Goal: Find specific page/section: Find specific page/section

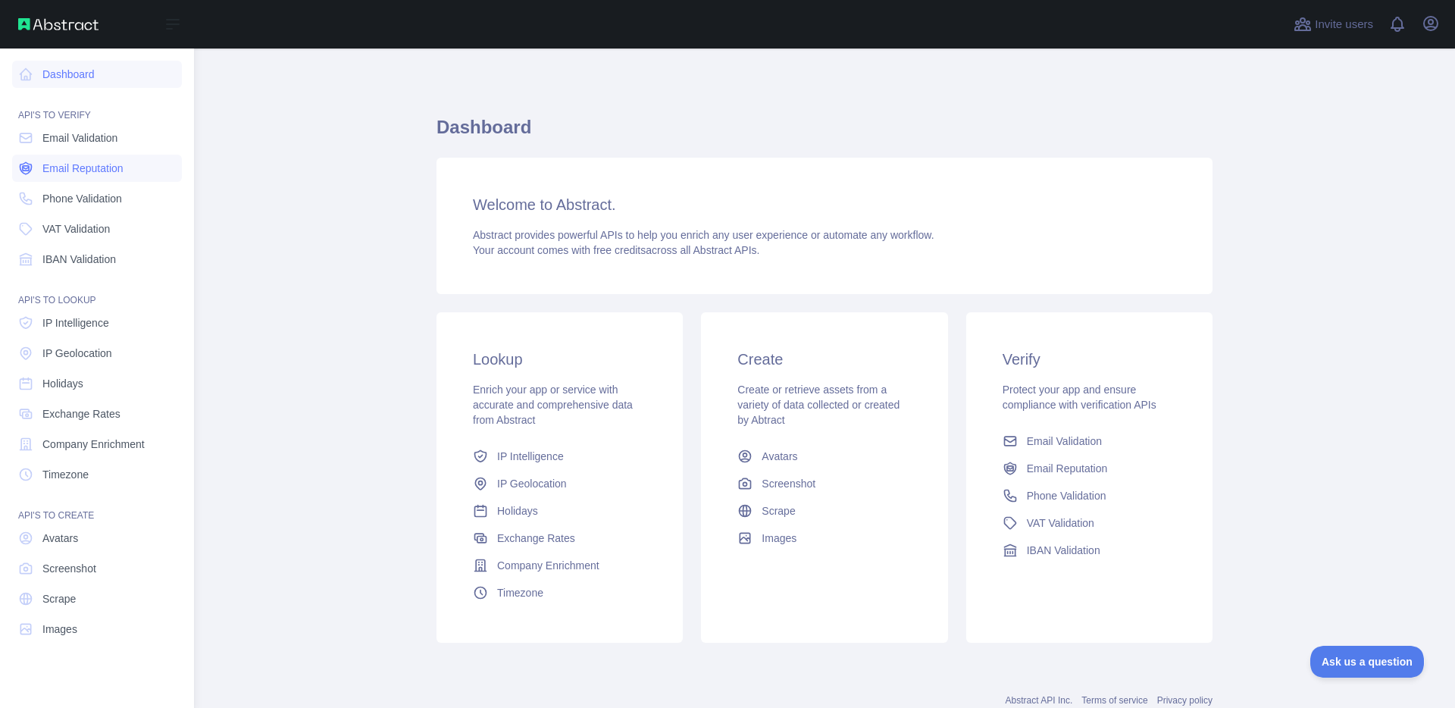
click at [61, 167] on span "Email Reputation" at bounding box center [82, 168] width 81 height 15
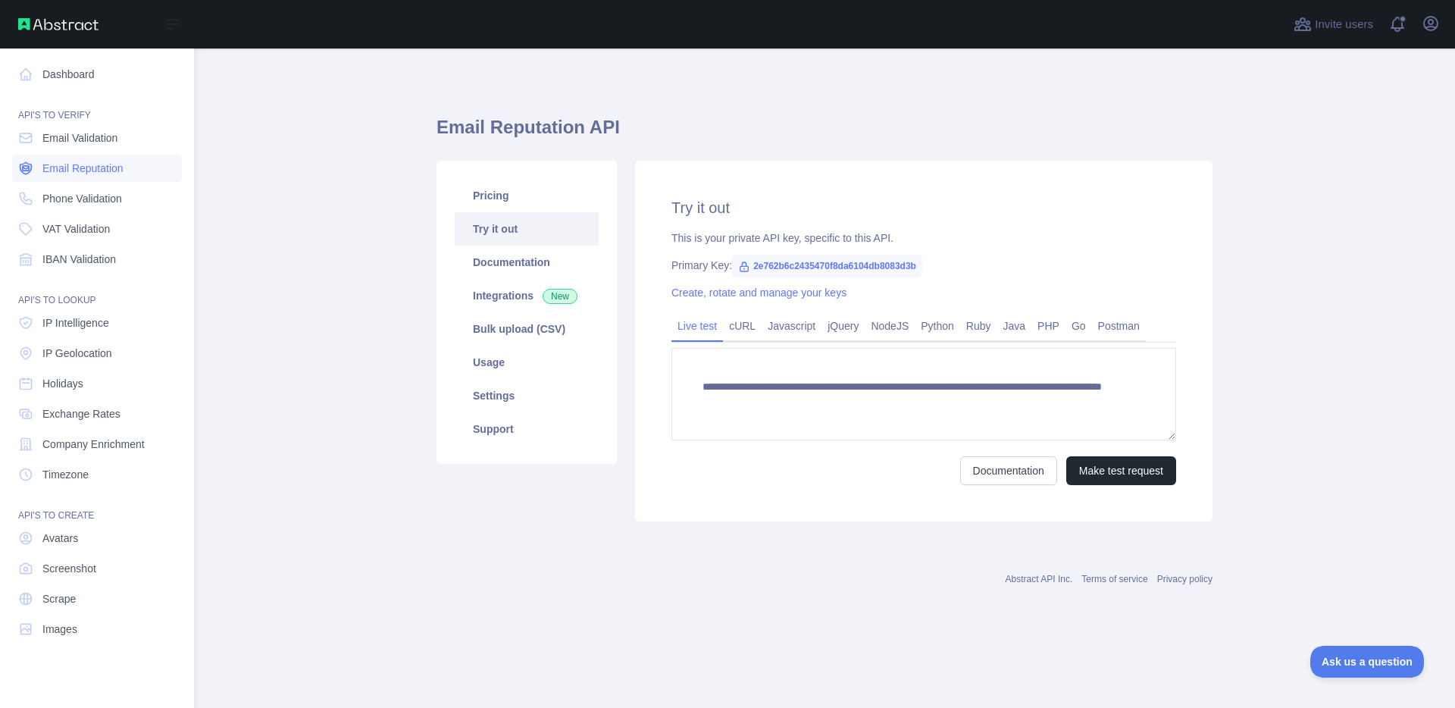
click at [56, 171] on span "Email Reputation" at bounding box center [82, 168] width 81 height 15
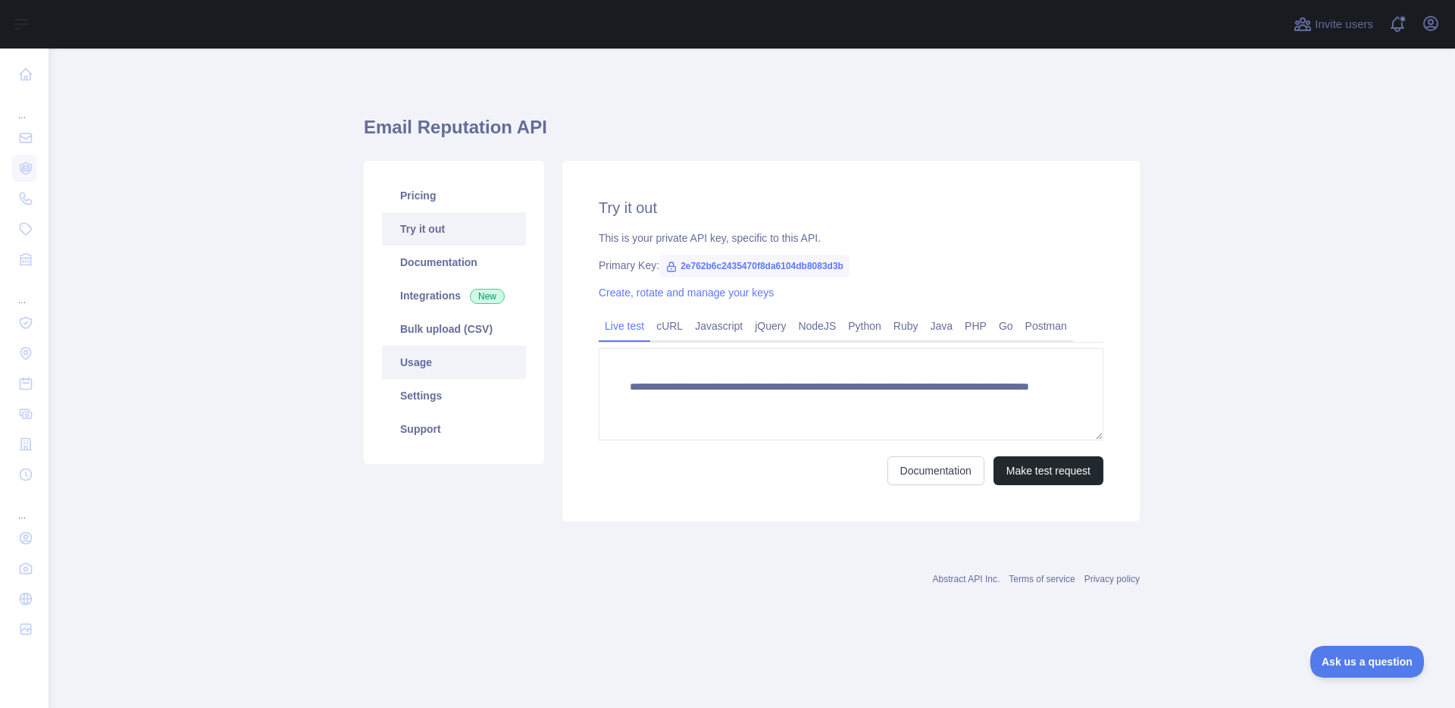
click at [450, 350] on link "Usage" at bounding box center [454, 362] width 144 height 33
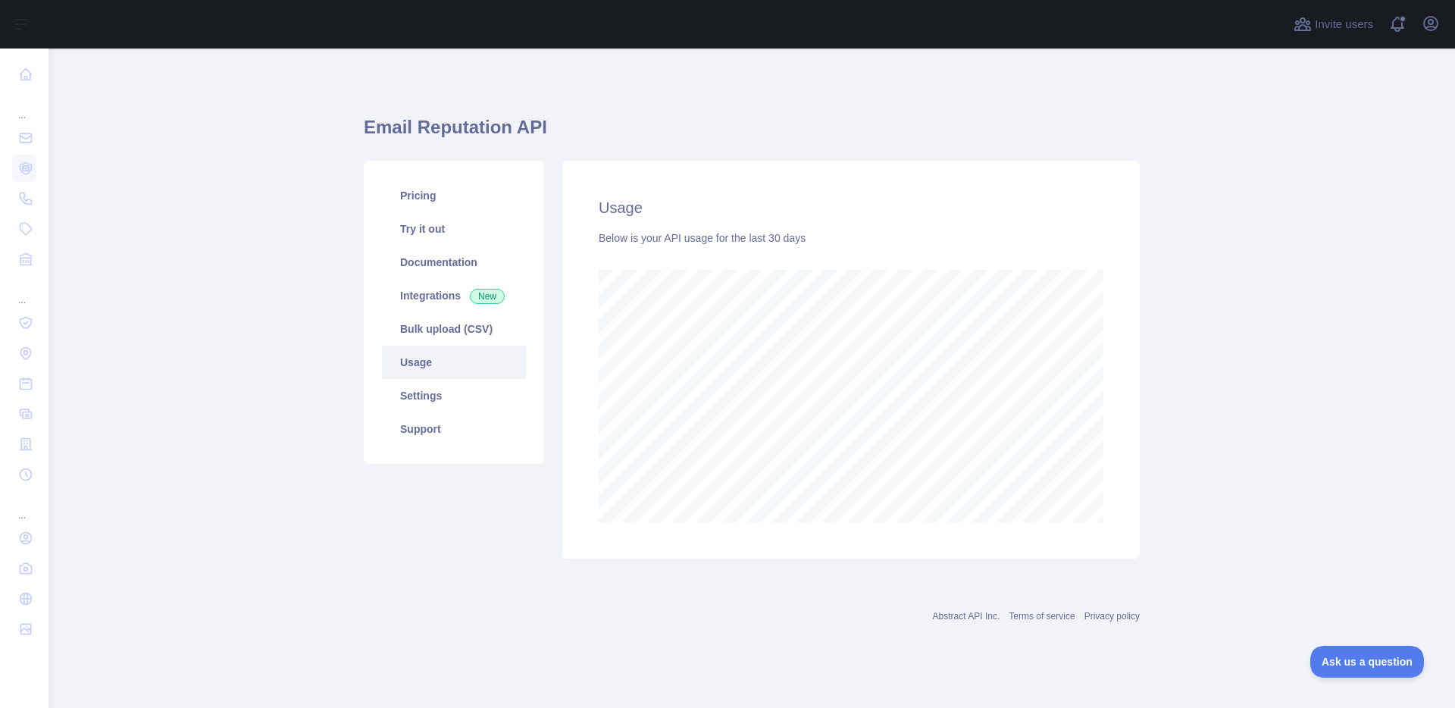
scroll to position [659, 1407]
